Goal: Information Seeking & Learning: Learn about a topic

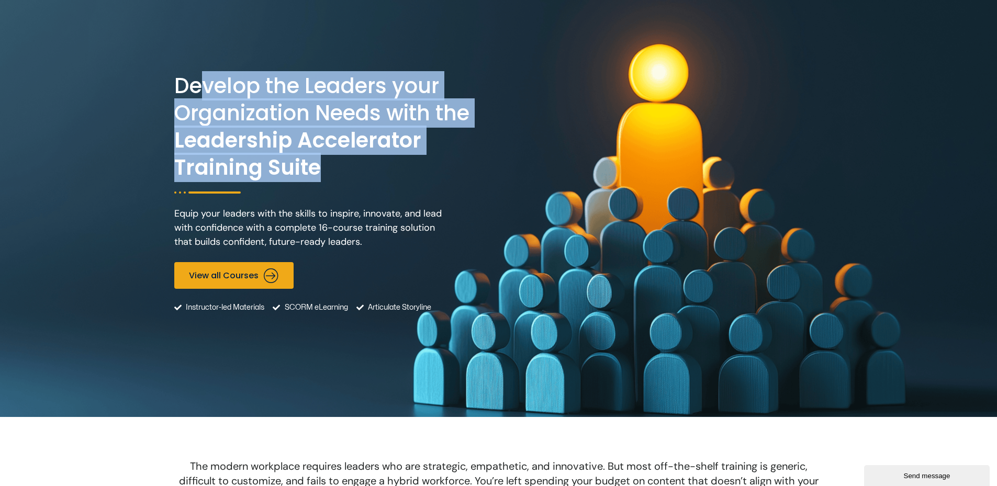
click at [203, 82] on h2 "Develop the Leaders your Organization Needs with the Leadership Accelerator Tra…" at bounding box center [335, 126] width 322 height 109
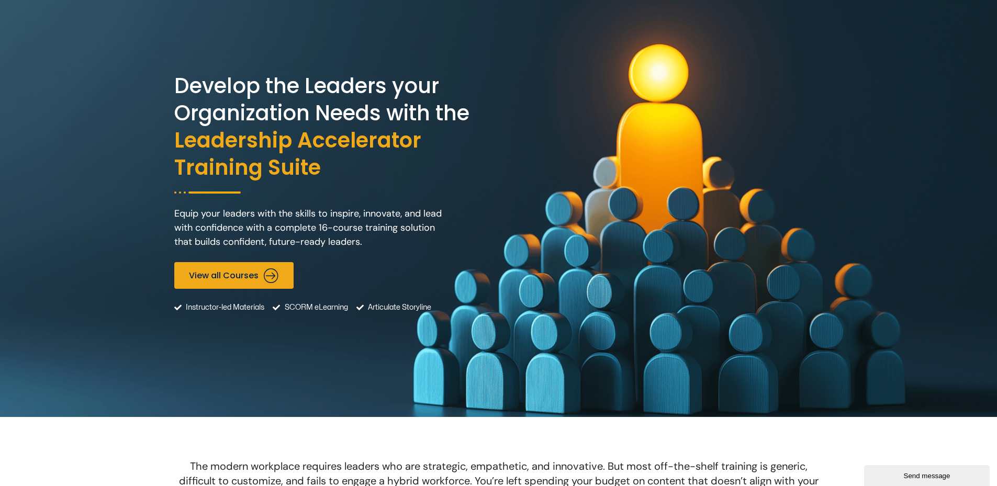
drag, startPoint x: 174, startPoint y: 91, endPoint x: 186, endPoint y: 95, distance: 12.6
click at [168, 85] on div "Develop the Leaders your Organization Needs with the Leadership Accelerator Tra…" at bounding box center [498, 208] width 997 height 417
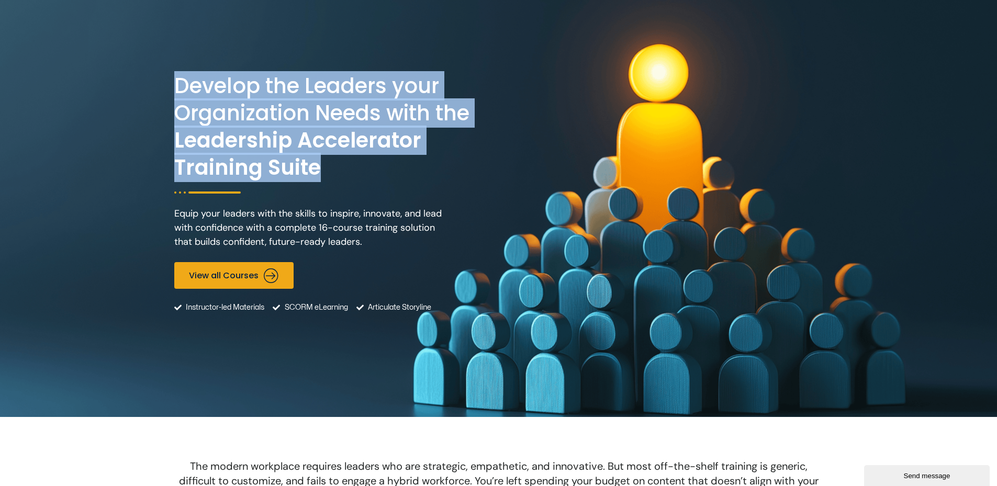
drag, startPoint x: 328, startPoint y: 170, endPoint x: 176, endPoint y: 81, distance: 176.3
click at [176, 81] on h2 "Develop the Leaders your Organization Needs with the Leadership Accelerator Tra…" at bounding box center [335, 126] width 322 height 109
copy h2 "Develop the Leaders your Organization Needs with the Leadership Accelerator Tra…"
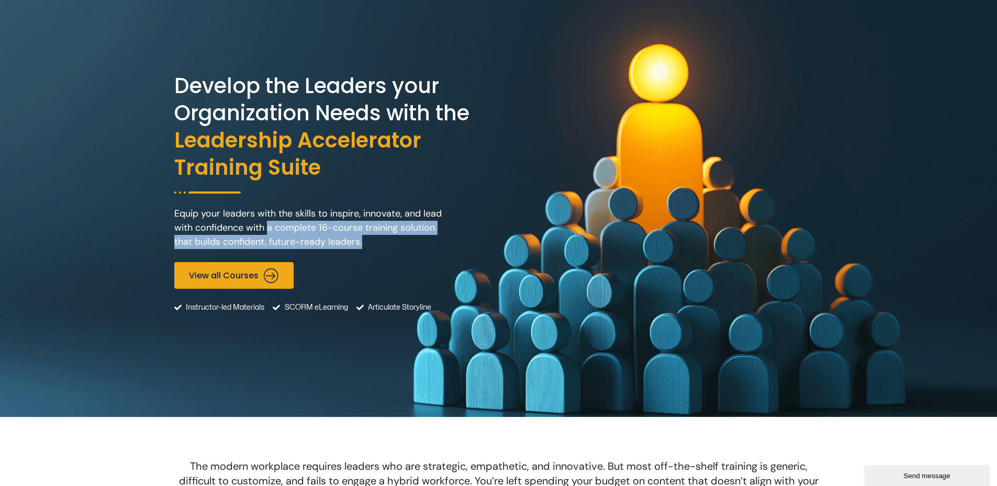
drag, startPoint x: 394, startPoint y: 253, endPoint x: 267, endPoint y: 226, distance: 130.1
click at [267, 226] on div "Equip your leaders with the skills to inspire, innovate, and lead with confiden…" at bounding box center [312, 228] width 276 height 58
copy p "a complete 16-course training solution that builds confident, future-ready lead…"
click at [379, 229] on p "Equip your leaders with the skills to inspire, innovate, and lead with confiden…" at bounding box center [312, 228] width 276 height 42
drag, startPoint x: 321, startPoint y: 225, endPoint x: 465, endPoint y: 237, distance: 144.5
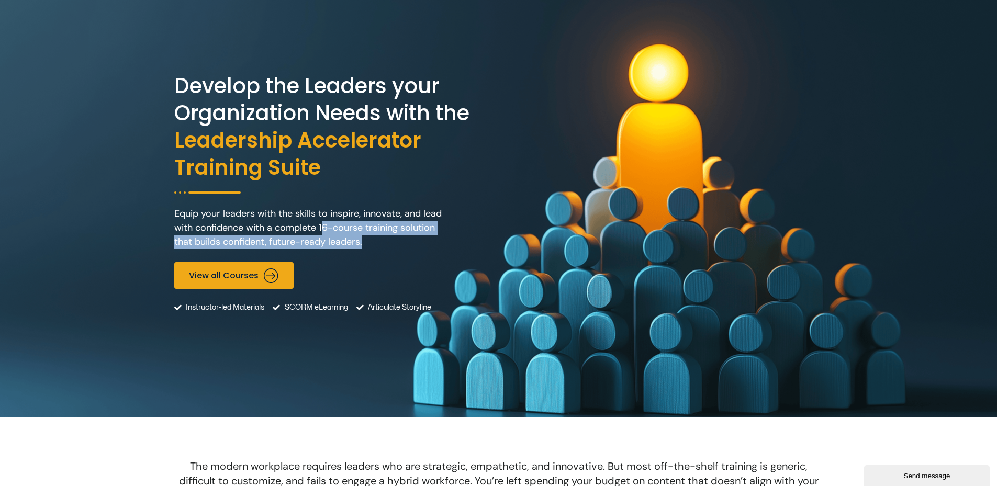
click at [465, 237] on div "Develop the Leaders your Organization Needs with the Leadership Accelerator Tra…" at bounding box center [335, 208] width 322 height 313
copy p "6-course training solution that builds confident, future-ready leaders."
click at [343, 229] on p "Equip your leaders with the skills to inspire, innovate, and lead with confiden…" at bounding box center [312, 228] width 276 height 42
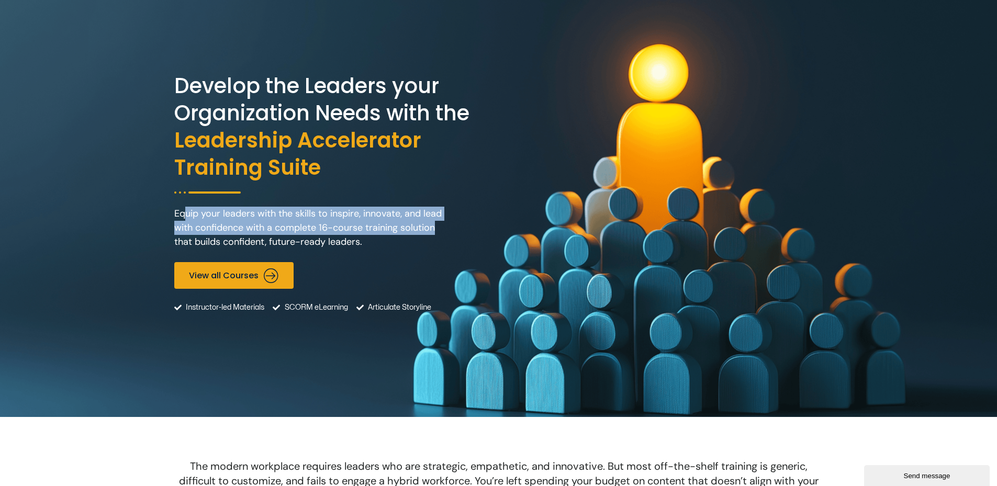
drag, startPoint x: 185, startPoint y: 214, endPoint x: 446, endPoint y: 227, distance: 260.6
click at [446, 227] on p "Equip your leaders with the skills to inspire, innovate, and lead with confiden…" at bounding box center [312, 228] width 276 height 42
drag, startPoint x: 446, startPoint y: 227, endPoint x: 418, endPoint y: 231, distance: 28.1
click at [418, 231] on p "Equip your leaders with the skills to inspire, innovate, and lead with confiden…" at bounding box center [312, 228] width 276 height 42
drag, startPoint x: 445, startPoint y: 227, endPoint x: 149, endPoint y: 212, distance: 296.2
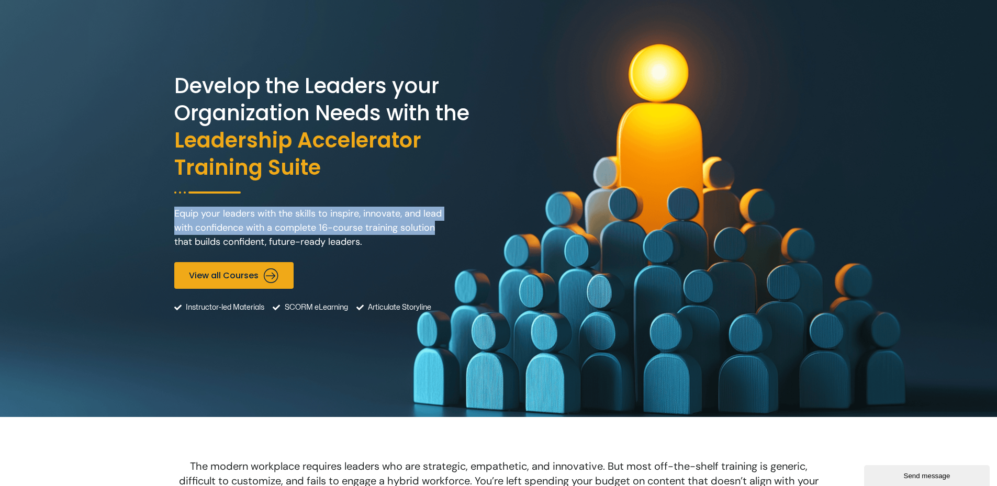
click at [149, 212] on div "Develop the Leaders your Organization Needs with the Leadership Accelerator Tra…" at bounding box center [498, 208] width 997 height 417
copy p "Equip your leaders with the skills to inspire, innovate, and lead with confiden…"
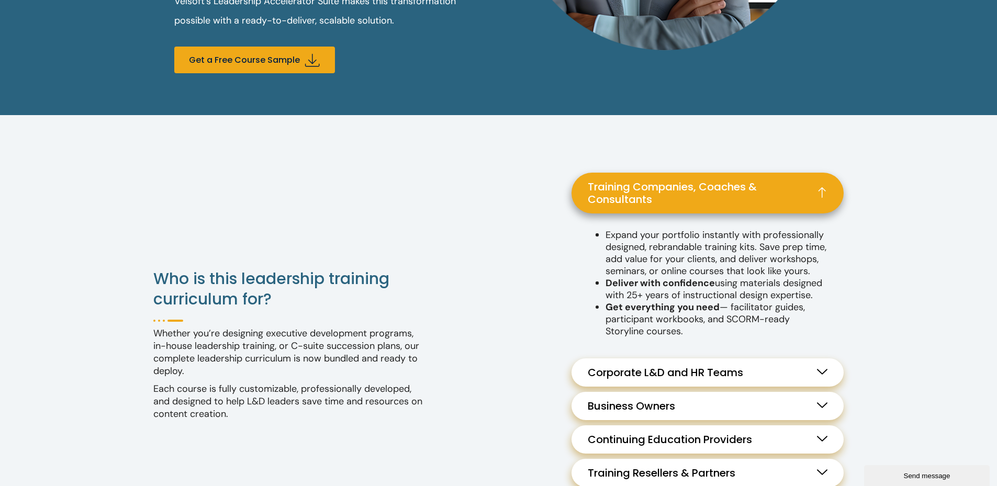
scroll to position [942, 0]
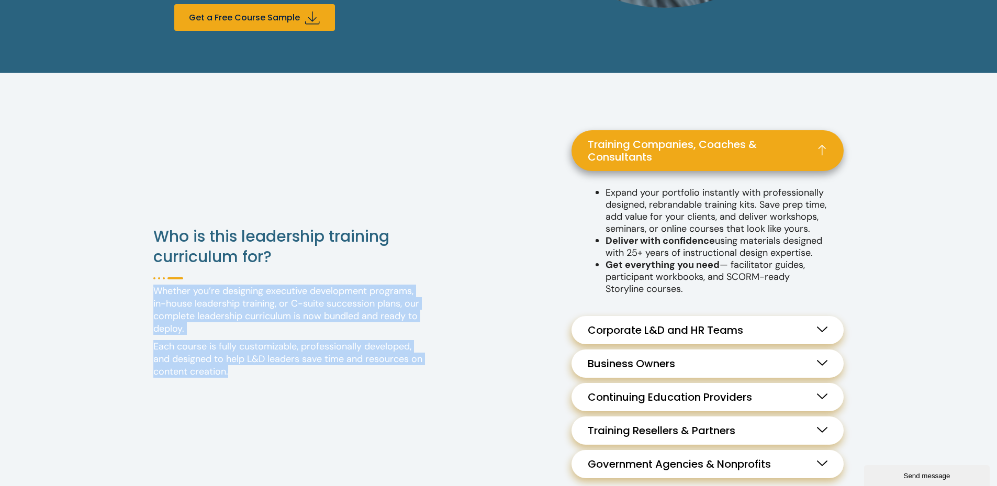
drag, startPoint x: 141, startPoint y: 342, endPoint x: 353, endPoint y: 381, distance: 215.5
click at [353, 381] on div "**********" at bounding box center [498, 304] width 997 height 463
drag, startPoint x: 353, startPoint y: 381, endPoint x: 273, endPoint y: 381, distance: 80.1
click at [278, 378] on p "Each course is fully customizable, professionally developed, and designed to he…" at bounding box center [289, 359] width 272 height 38
drag, startPoint x: 208, startPoint y: 371, endPoint x: 153, endPoint y: 354, distance: 58.0
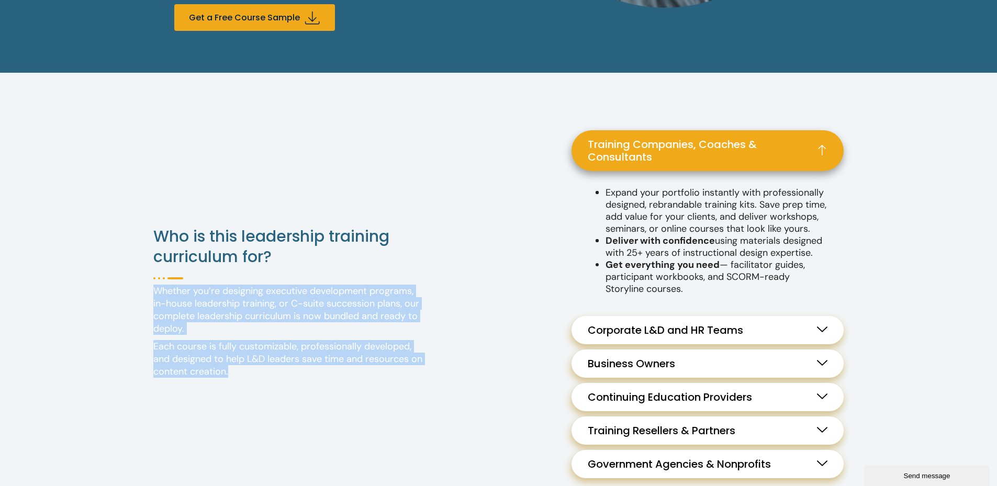
click at [153, 354] on div "**********" at bounding box center [498, 304] width 997 height 463
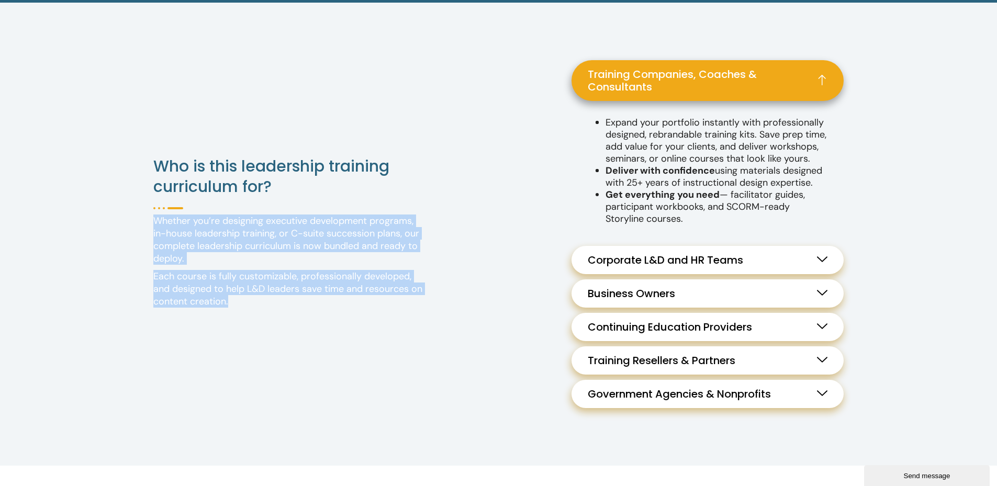
scroll to position [1257, 0]
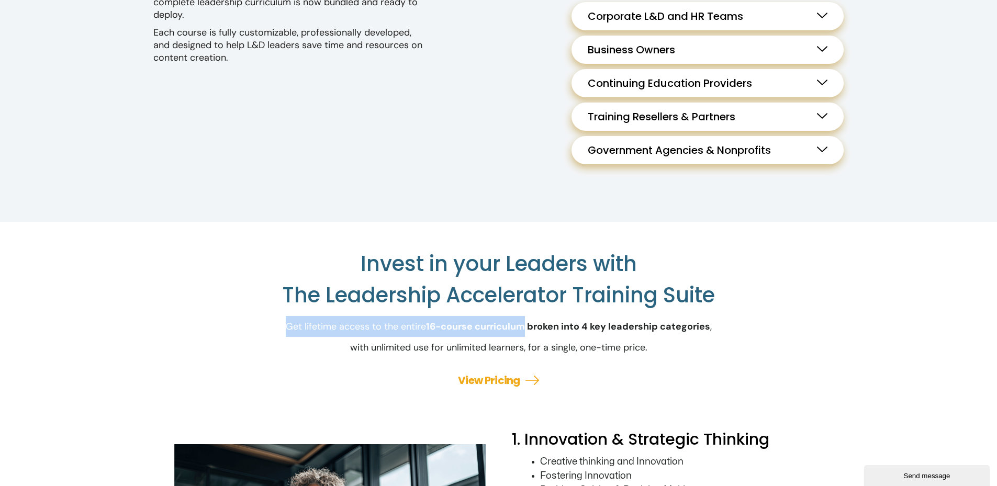
drag, startPoint x: 280, startPoint y: 343, endPoint x: 526, endPoint y: 328, distance: 246.0
click at [526, 328] on div "Invest in your Leaders with The Leadership Accelerator Training Suite Get lifet…" at bounding box center [498, 325] width 649 height 207
copy p "Get lifetime access to the entire 16-course curriculum"
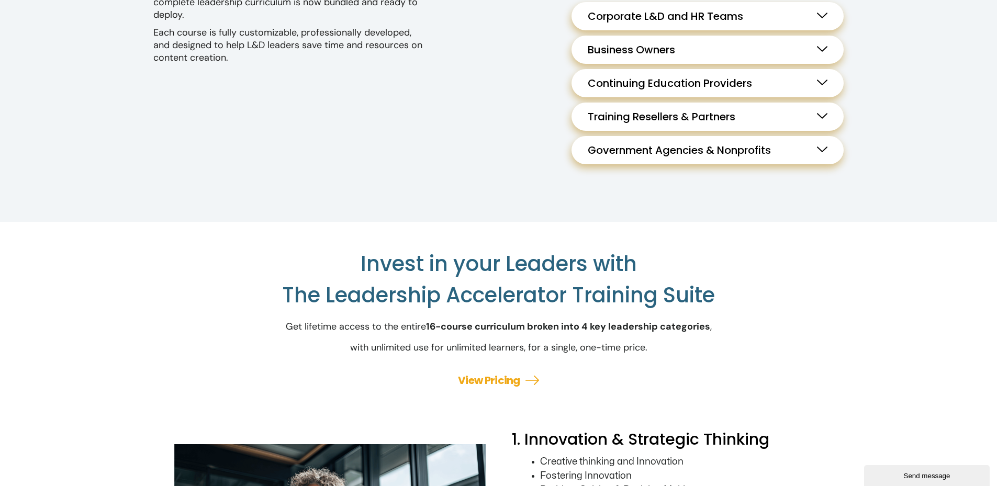
drag, startPoint x: 445, startPoint y: 289, endPoint x: 472, endPoint y: 290, distance: 26.7
click at [445, 289] on h2 "Invest in your Leaders with The Leadership Accelerator Training Suite" at bounding box center [498, 279] width 649 height 63
drag, startPoint x: 729, startPoint y: 303, endPoint x: 336, endPoint y: 281, distance: 393.9
click at [336, 281] on h2 "Invest in your Leaders with The Leadership Accelerator Training Suite" at bounding box center [498, 279] width 649 height 63
copy h2 "Invest in your Leaders with The Leadership Accelerator Training Suite"
